Goal: Entertainment & Leisure: Consume media (video, audio)

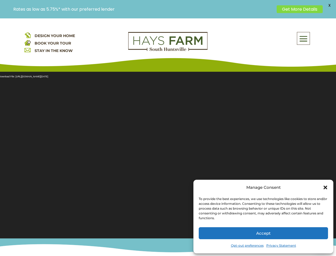
click at [168, 137] on section "Video Player Media error: Format(s) not supported or source(s) not found Downlo…" at bounding box center [168, 151] width 336 height 173
click at [304, 38] on span at bounding box center [303, 38] width 13 height 12
click at [168, 152] on section "Video Player Media error: Format(s) not supported or source(s) not found Downlo…" at bounding box center [168, 151] width 336 height 173
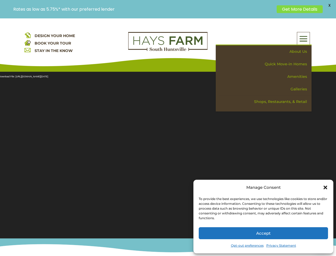
click at [168, 152] on section "Video Player Media error: Format(s) not supported or source(s) not found Downlo…" at bounding box center [168, 151] width 336 height 173
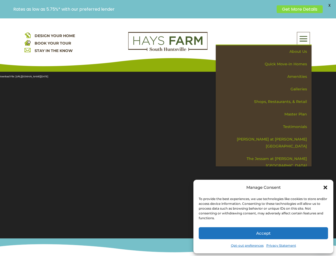
click at [330, 5] on span "X" at bounding box center [330, 5] width 8 height 8
